Goal: Check status

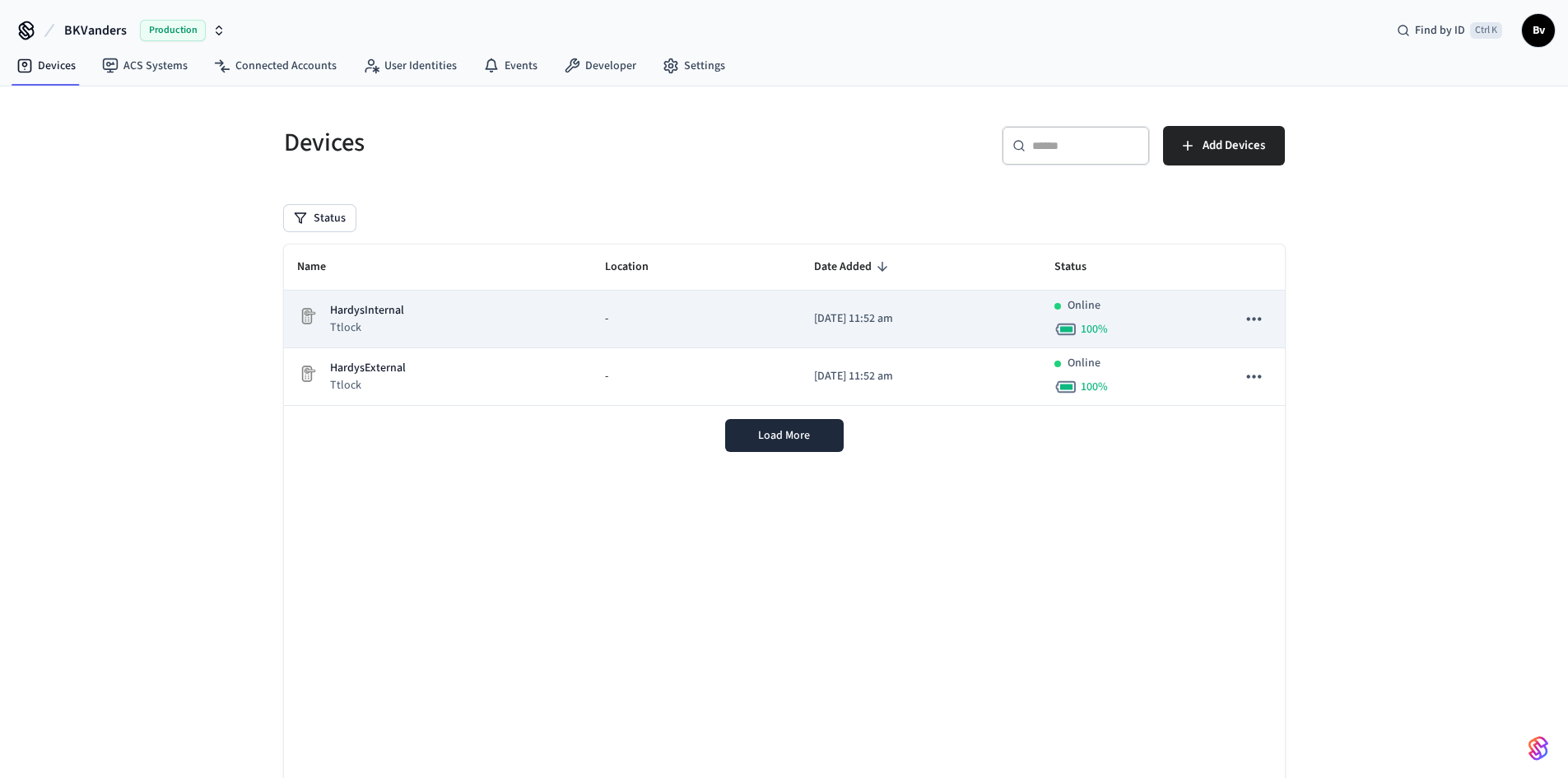
click at [364, 307] on p "HardysInternal" at bounding box center [367, 310] width 74 height 17
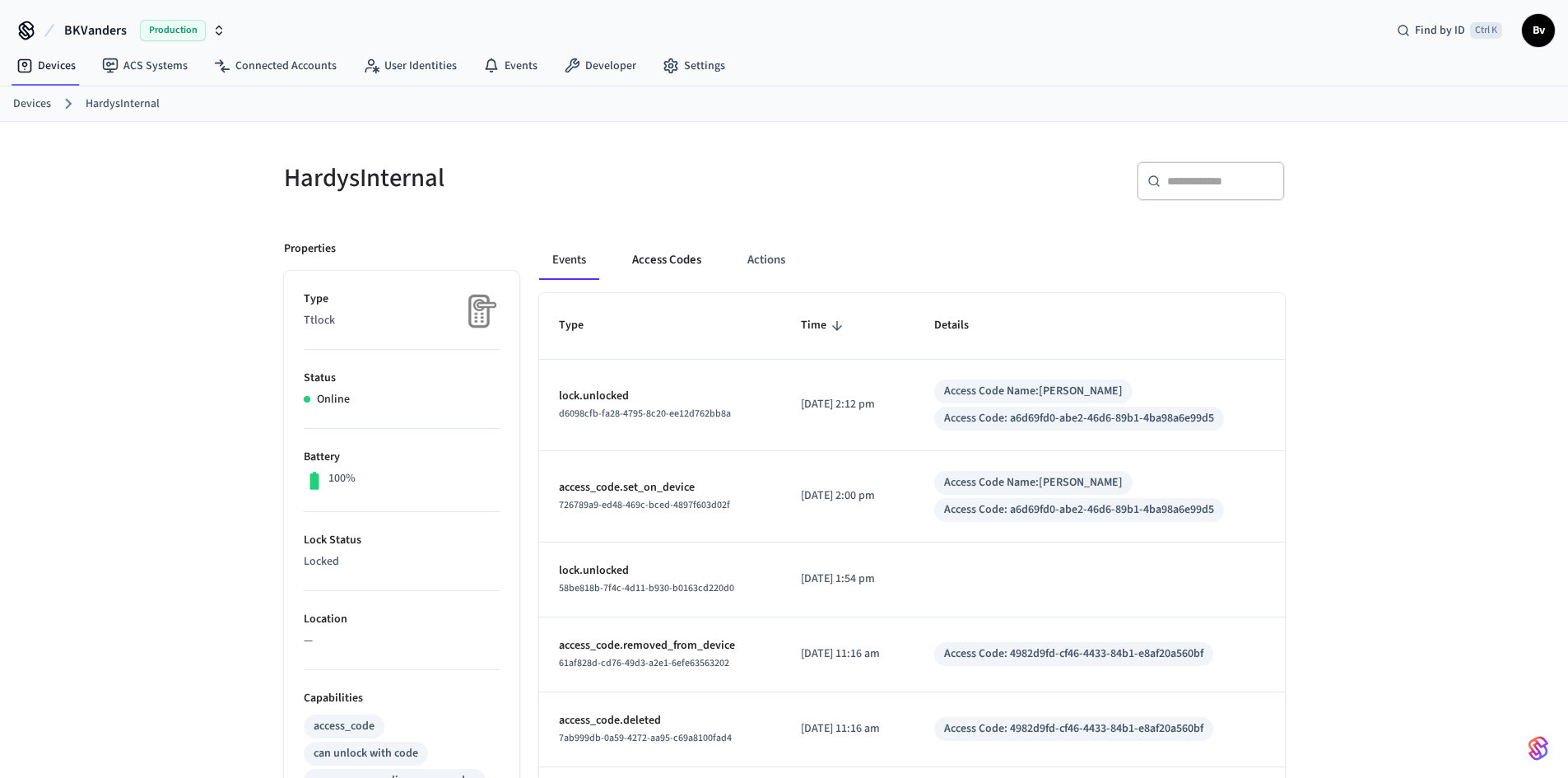
click at [657, 258] on button "Access Codes" at bounding box center [667, 260] width 96 height 40
